Goal: Task Accomplishment & Management: Complete application form

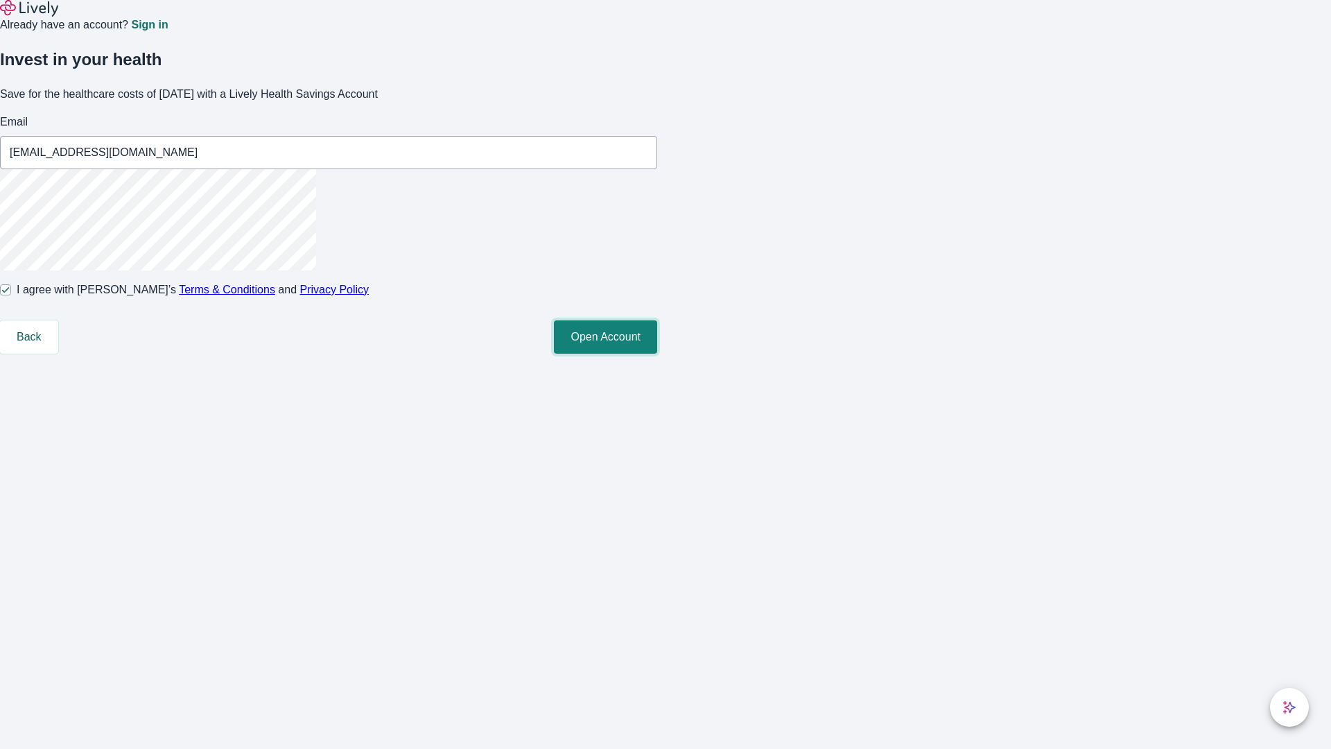
click at [657, 354] on button "Open Account" at bounding box center [605, 336] width 103 height 33
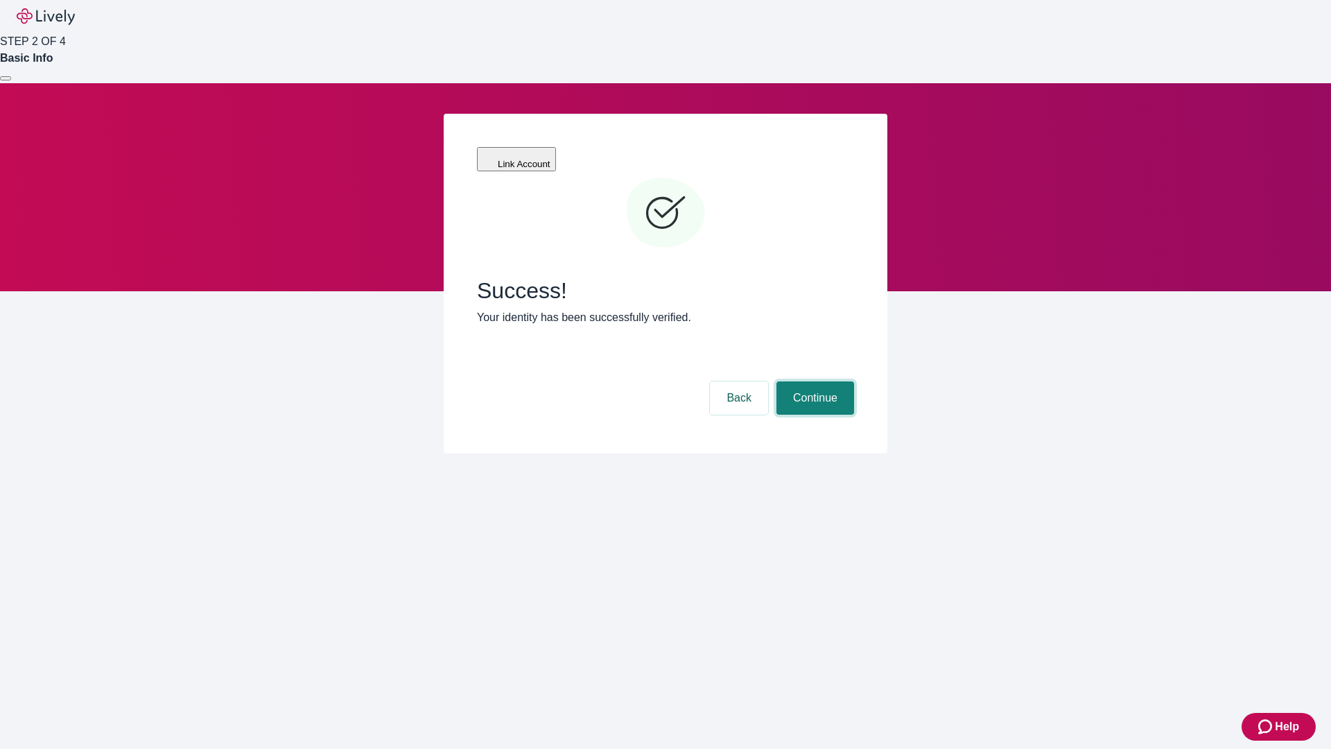
click at [813, 381] on button "Continue" at bounding box center [816, 397] width 78 height 33
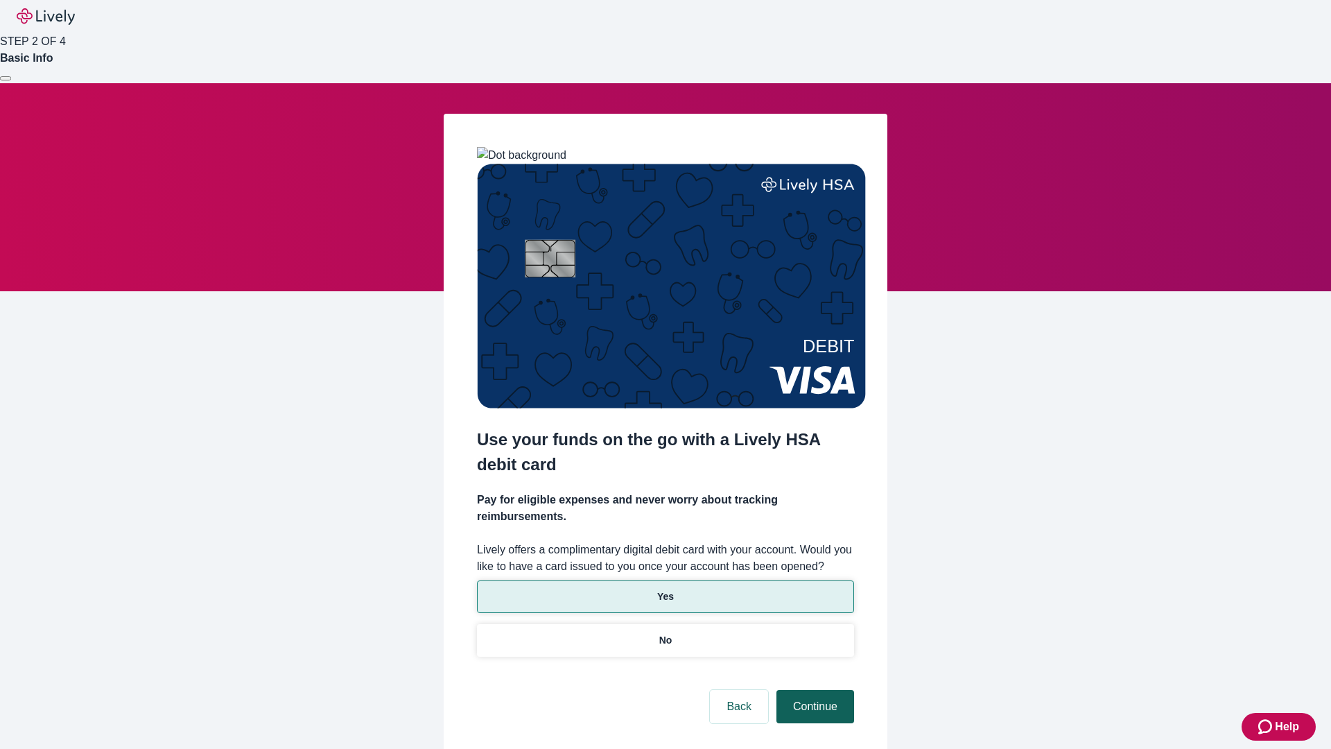
click at [665, 633] on p "No" at bounding box center [665, 640] width 13 height 15
click at [813, 690] on button "Continue" at bounding box center [816, 706] width 78 height 33
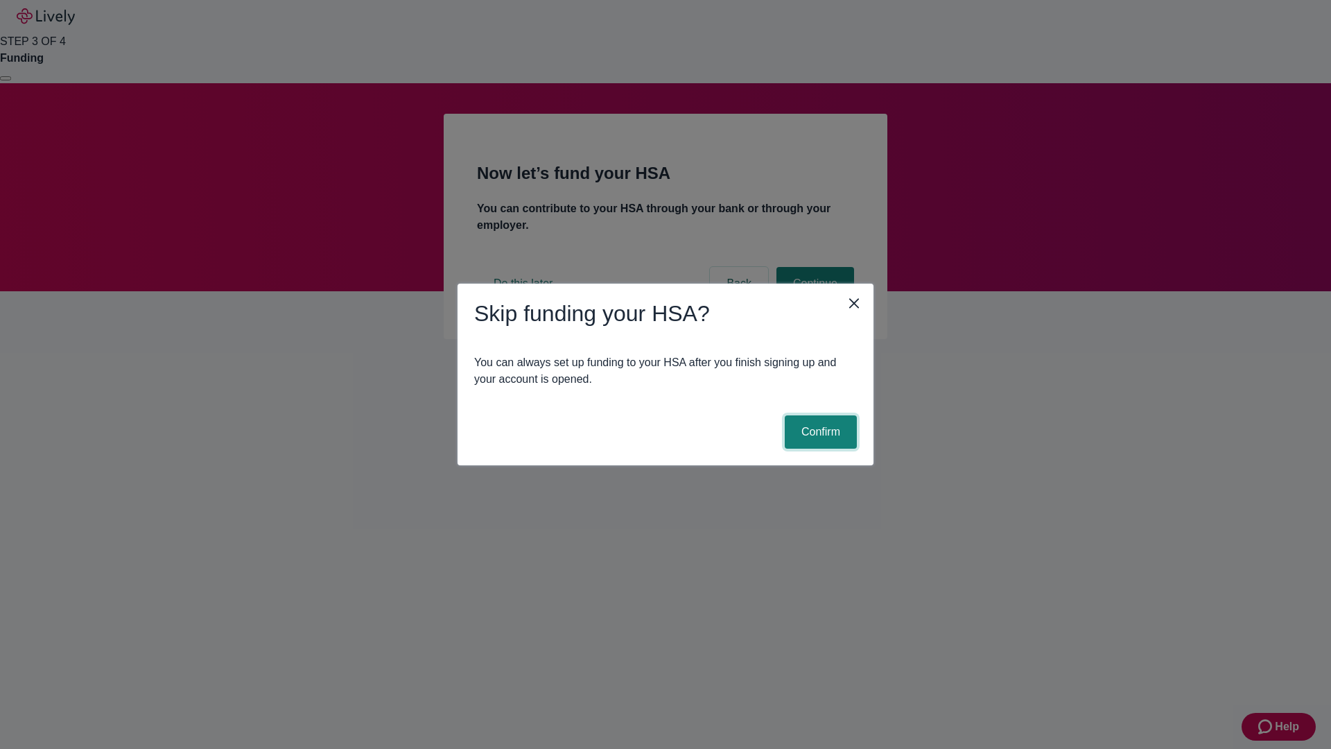
click at [819, 432] on button "Confirm" at bounding box center [821, 431] width 72 height 33
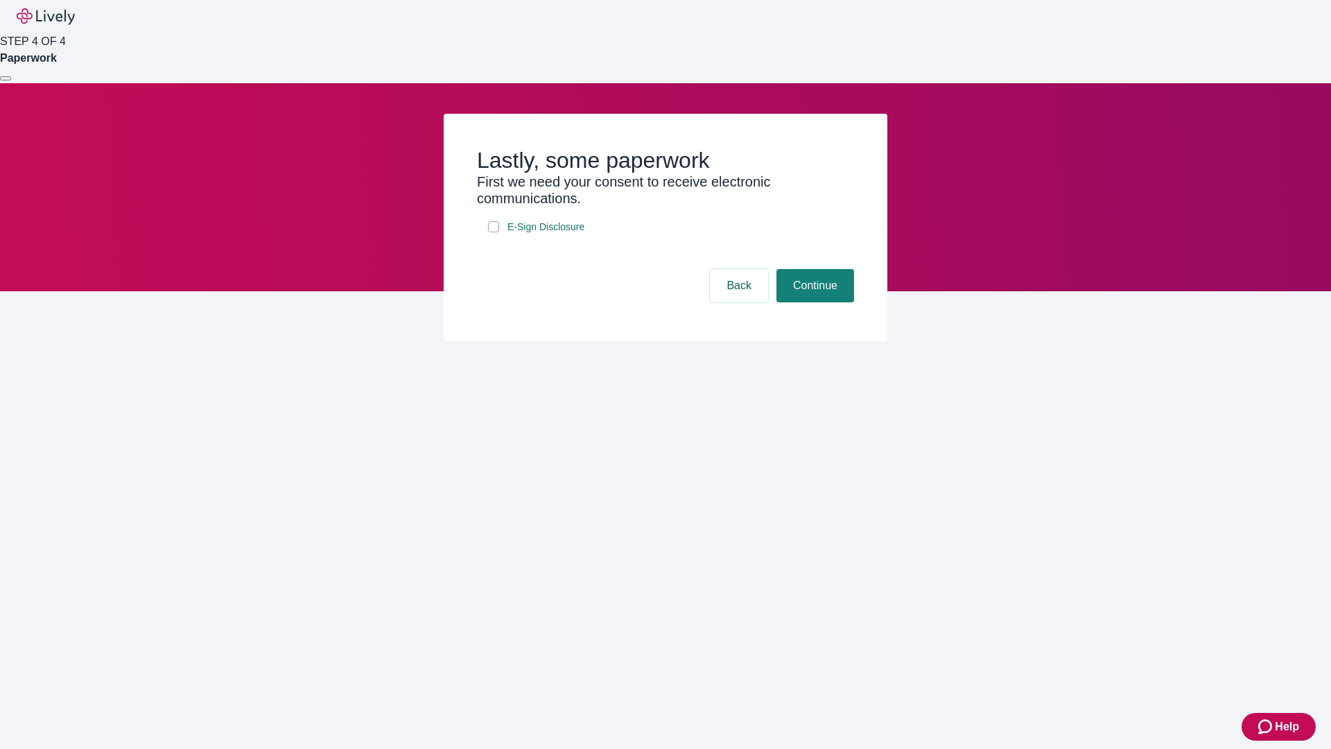
click at [494, 232] on input "E-Sign Disclosure" at bounding box center [493, 226] width 11 height 11
checkbox input "true"
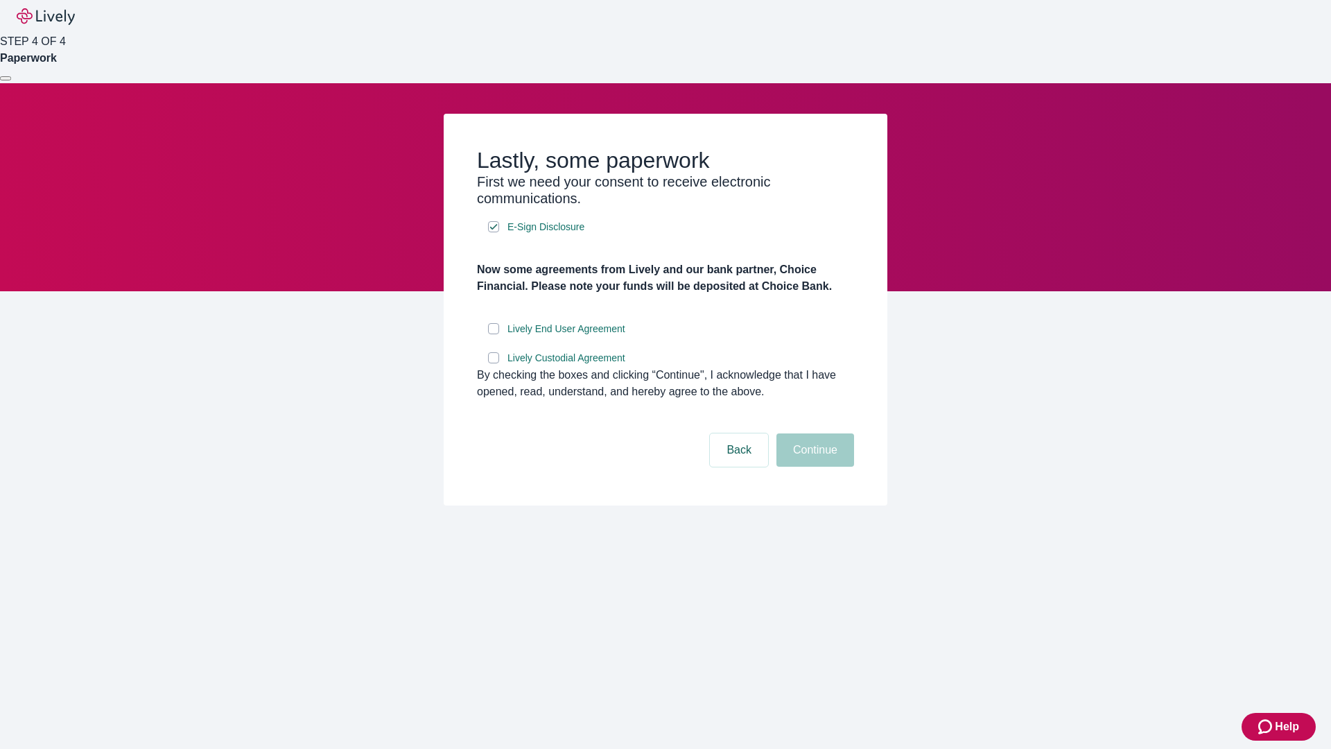
click at [494, 334] on input "Lively End User Agreement" at bounding box center [493, 328] width 11 height 11
checkbox input "true"
click at [494, 363] on input "Lively Custodial Agreement" at bounding box center [493, 357] width 11 height 11
checkbox input "true"
click at [813, 467] on button "Continue" at bounding box center [816, 449] width 78 height 33
